Goal: Information Seeking & Learning: Learn about a topic

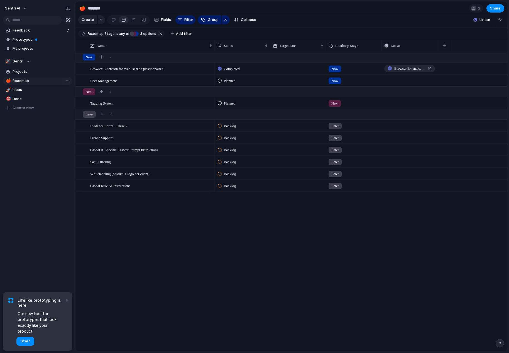
click at [24, 80] on span "Roadmap" at bounding box center [42, 81] width 58 height 6
click at [214, 286] on div "Browser Extension for Web-Based Questionnaires User Management Tagging System E…" at bounding box center [292, 201] width 432 height 299
drag, startPoint x: 162, startPoint y: 230, endPoint x: 153, endPoint y: 231, distance: 8.9
click at [162, 230] on div "Browser Extension for Web-Based Questionnaires User Management Tagging System E…" at bounding box center [292, 201] width 432 height 299
